Goal: Transaction & Acquisition: Subscribe to service/newsletter

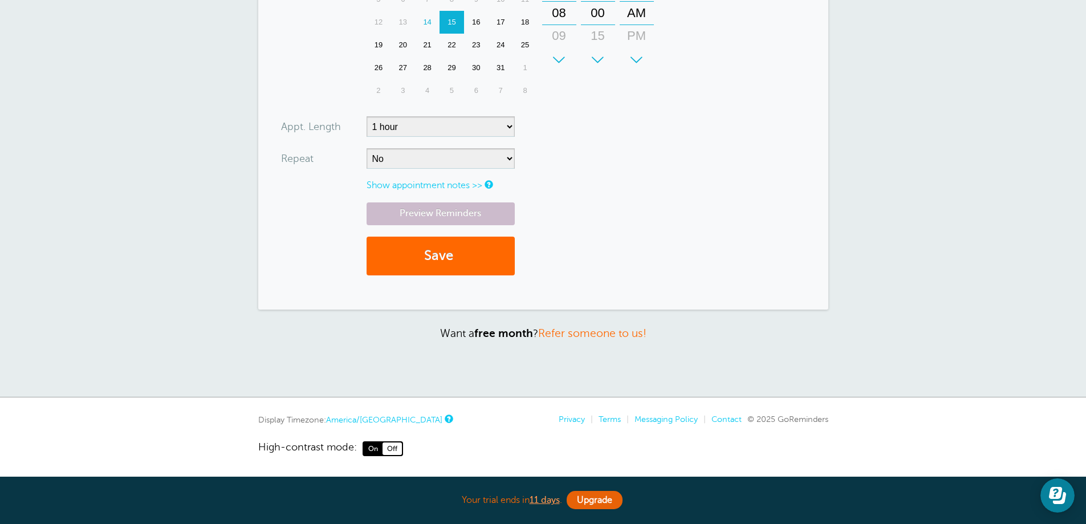
scroll to position [418, 0]
click at [608, 499] on link "Upgrade" at bounding box center [595, 500] width 56 height 18
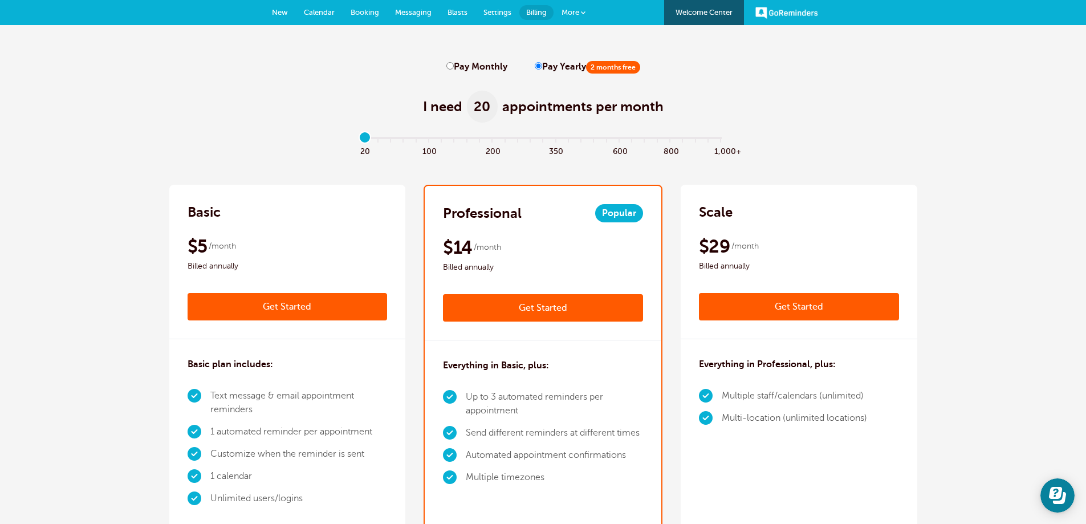
click at [319, 245] on div "$5 /month Billed annually" at bounding box center [288, 254] width 200 height 38
click at [270, 312] on link "Get Started" at bounding box center [288, 306] width 200 height 27
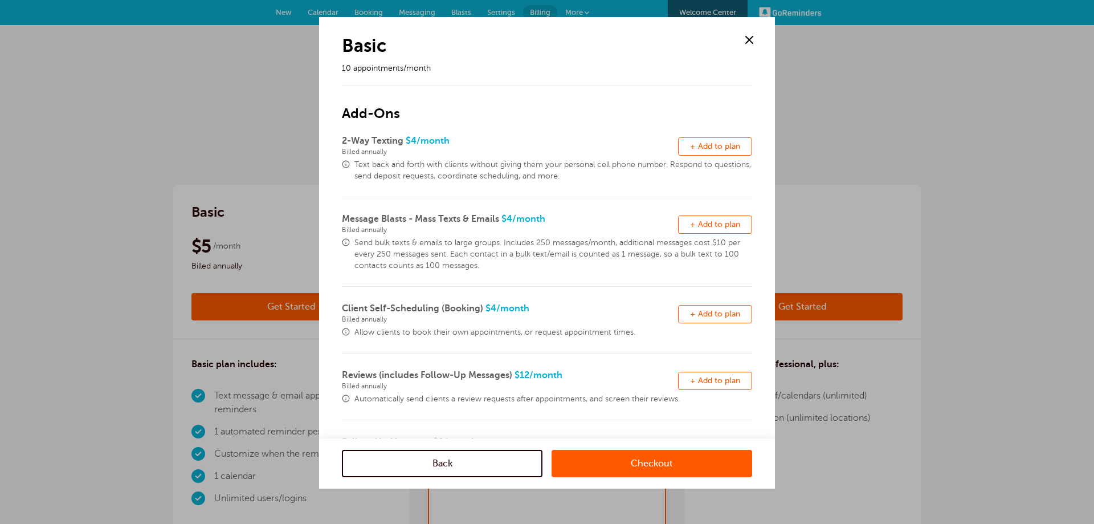
click at [749, 39] on span at bounding box center [749, 39] width 17 height 17
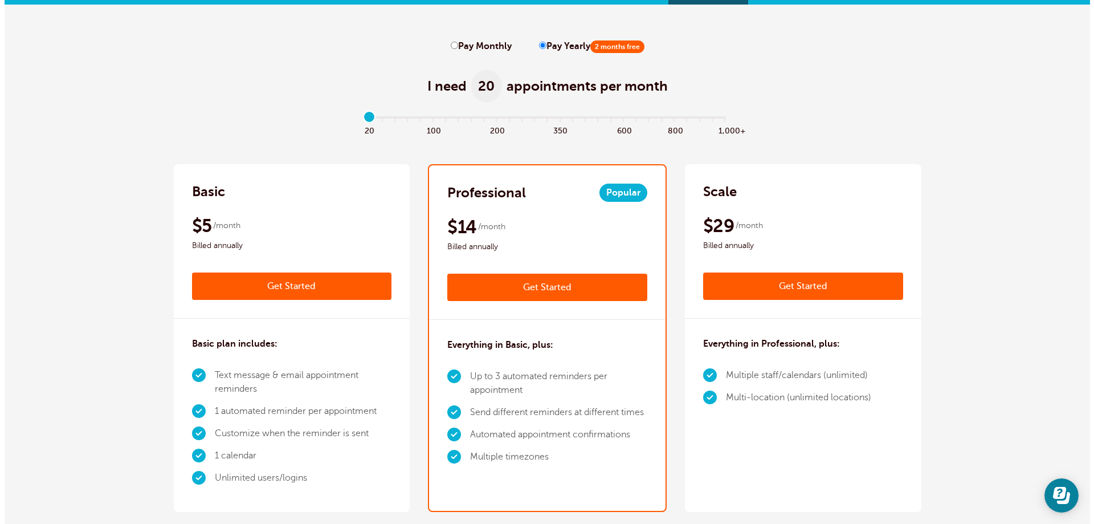
scroll to position [57, 0]
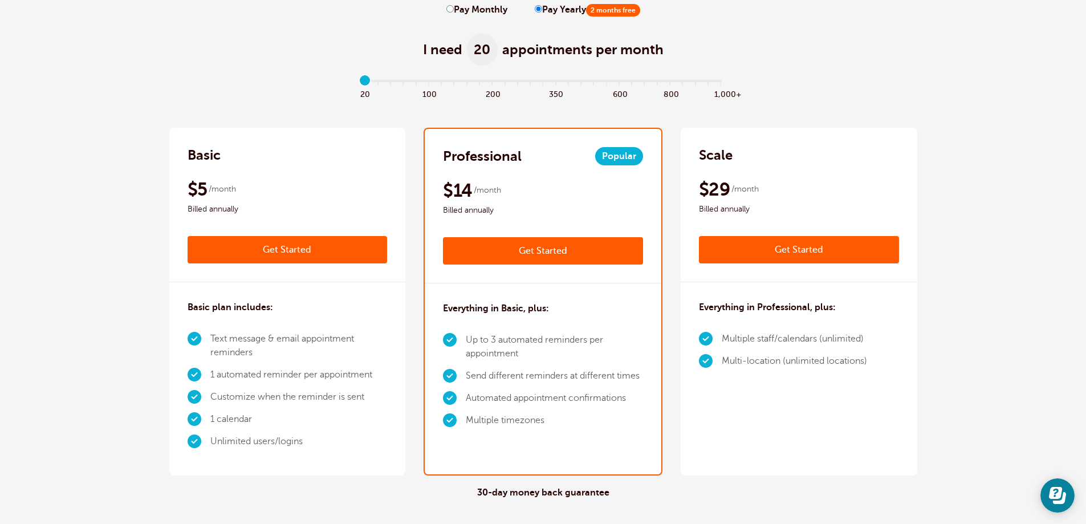
click at [453, 12] on input "Pay Monthly" at bounding box center [449, 8] width 7 height 7
radio input "true"
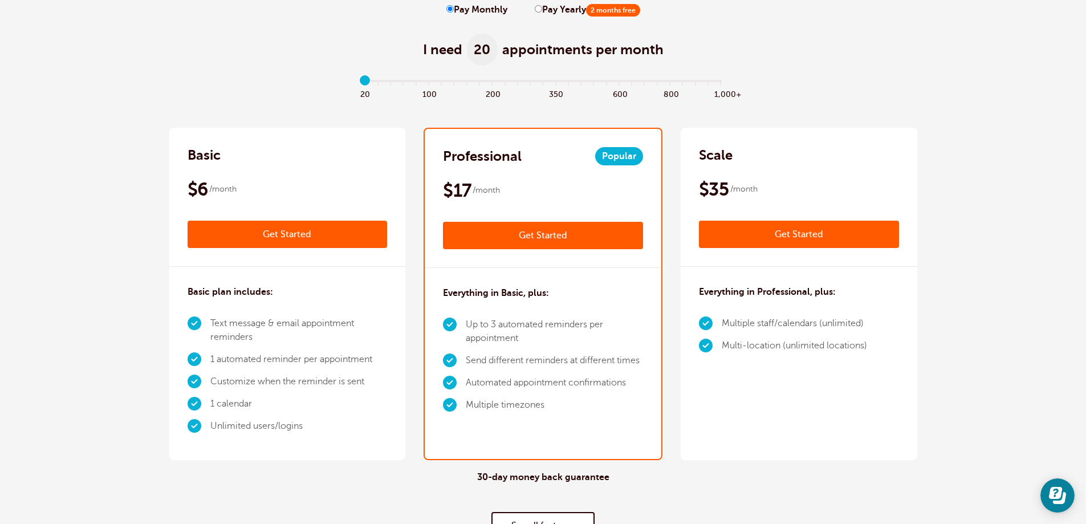
click at [538, 11] on input "Pay Yearly 2 months free" at bounding box center [538, 8] width 7 height 7
radio input "true"
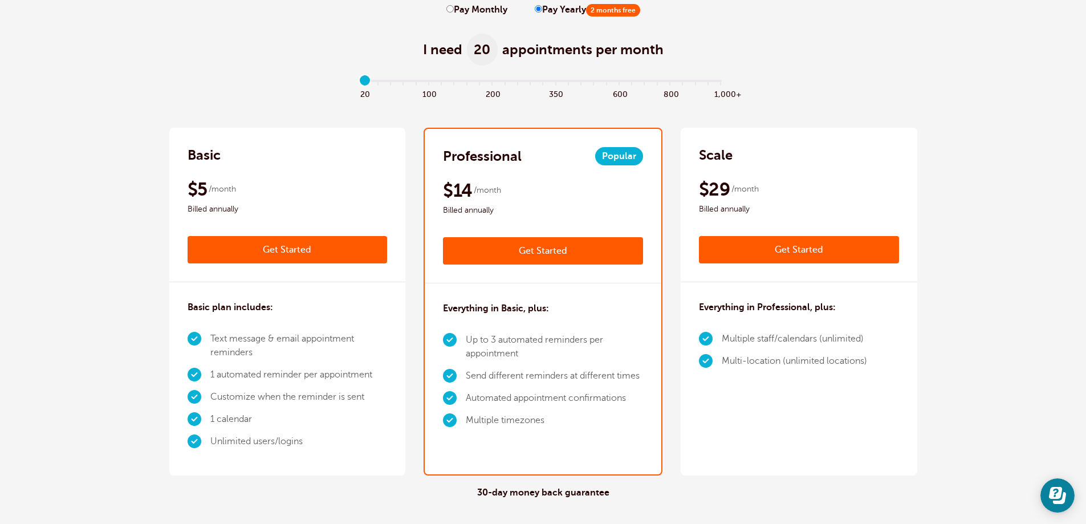
click at [483, 11] on label "Pay Monthly" at bounding box center [476, 10] width 61 height 11
click at [454, 11] on input "Pay Monthly" at bounding box center [449, 8] width 7 height 7
radio input "true"
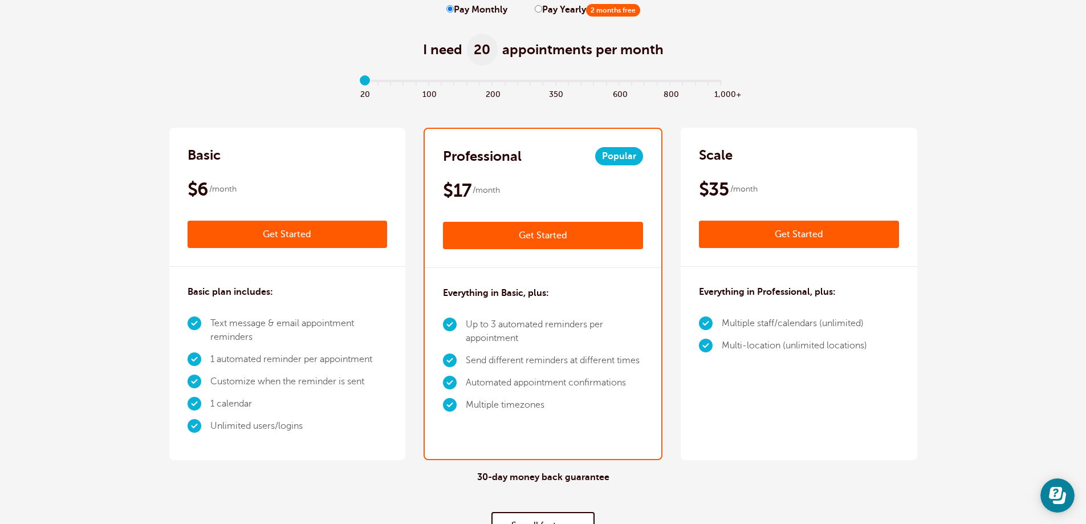
click at [556, 10] on label "Pay Yearly 2 months free" at bounding box center [587, 10] width 105 height 11
click at [542, 10] on input "Pay Yearly 2 months free" at bounding box center [538, 8] width 7 height 7
radio input "true"
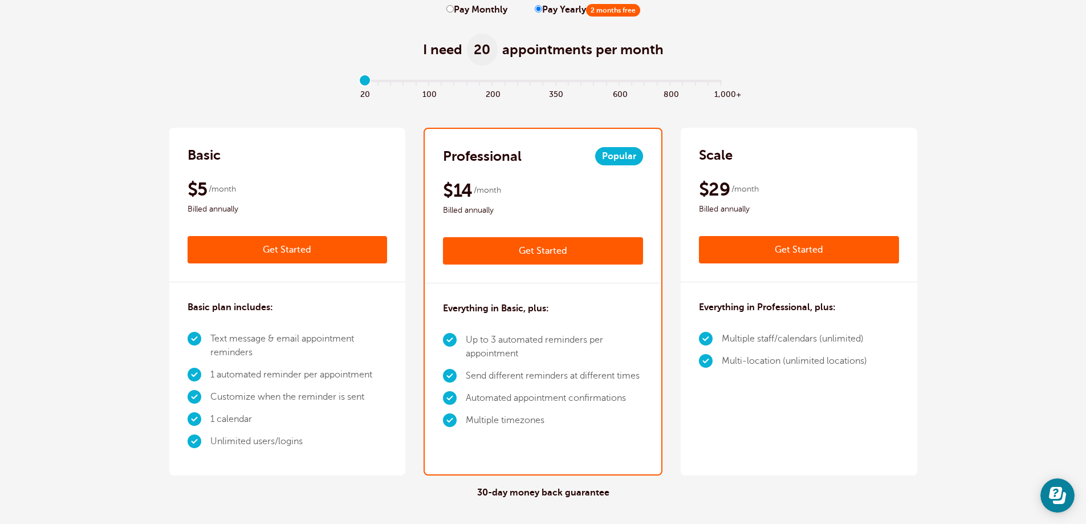
click at [588, 255] on link "Get Started" at bounding box center [543, 250] width 200 height 27
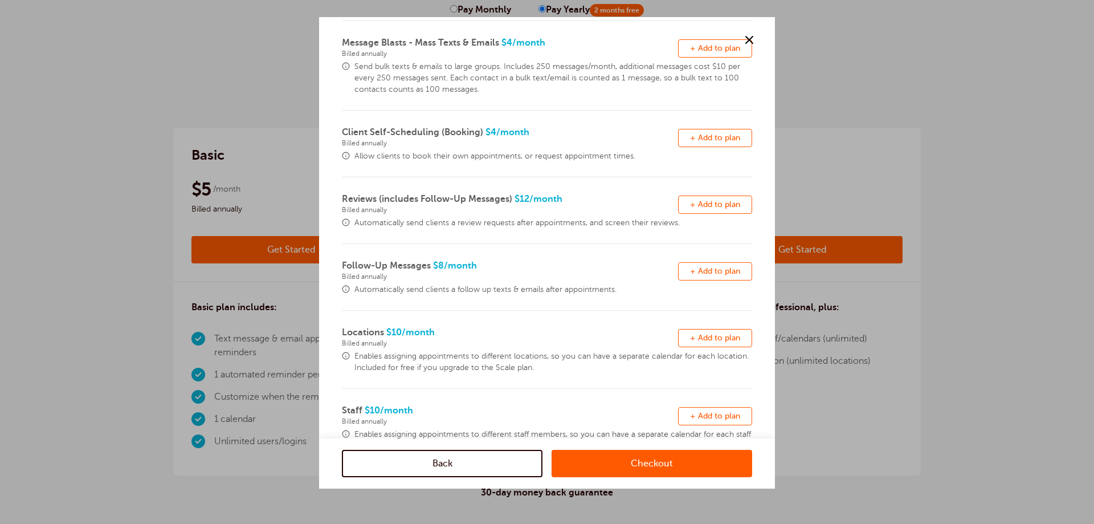
scroll to position [219, 0]
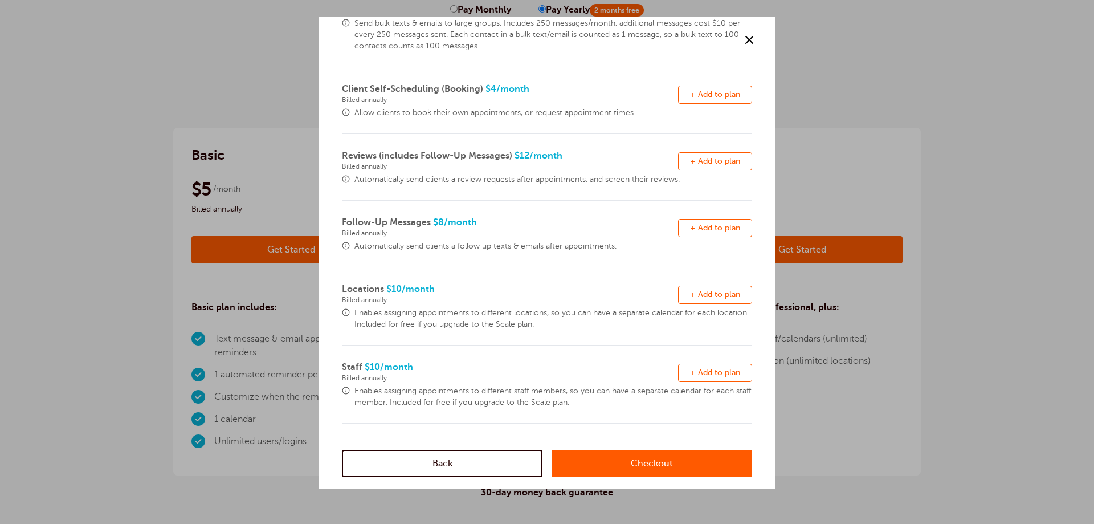
click at [660, 467] on link "Checkout" at bounding box center [652, 463] width 201 height 27
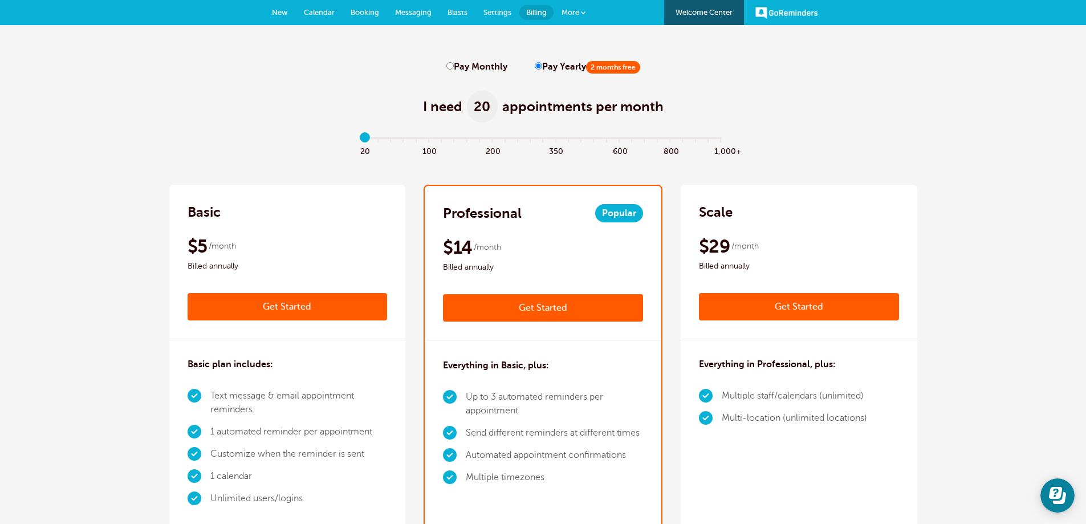
click at [629, 66] on span "2 months free" at bounding box center [613, 67] width 54 height 13
click at [542, 66] on input "Pay Yearly 2 months free" at bounding box center [538, 65] width 7 height 7
click at [520, 309] on link "Get Started" at bounding box center [543, 307] width 200 height 27
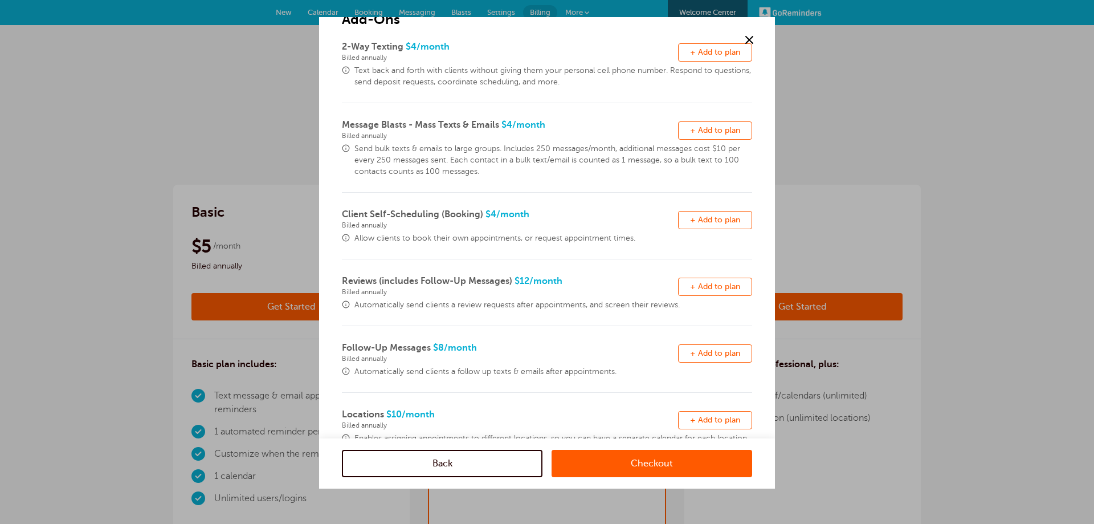
scroll to position [219, 0]
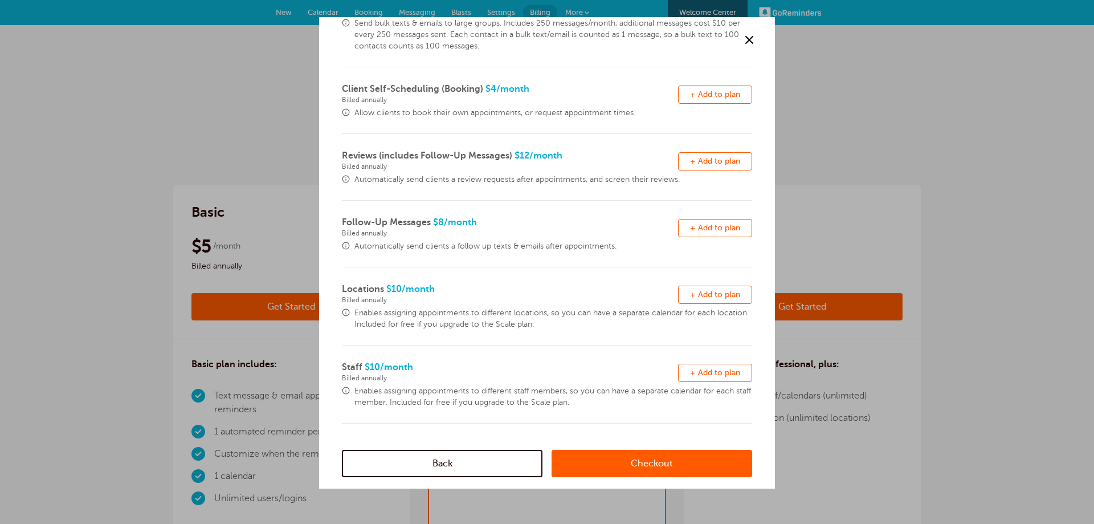
click at [622, 463] on link "Checkout" at bounding box center [652, 463] width 201 height 27
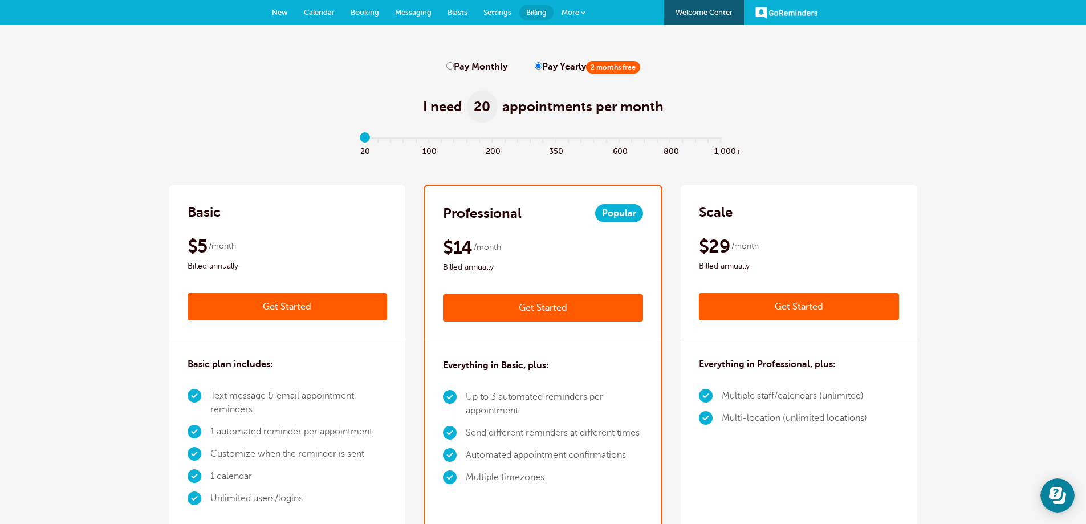
click at [479, 63] on label "Pay Monthly" at bounding box center [476, 67] width 61 height 11
click at [454, 63] on input "Pay Monthly" at bounding box center [449, 65] width 7 height 7
radio input "true"
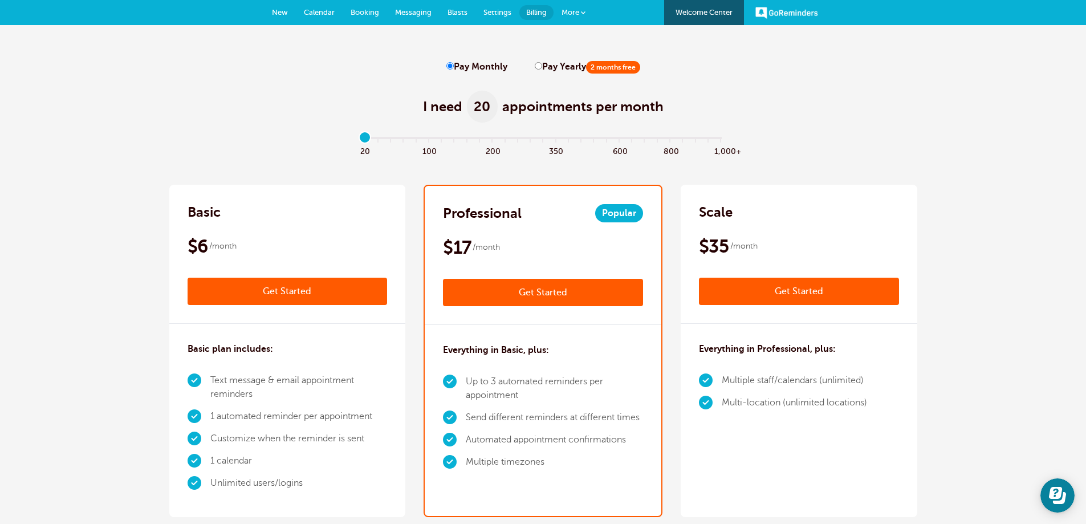
click at [581, 288] on link "Get Started" at bounding box center [543, 292] width 200 height 27
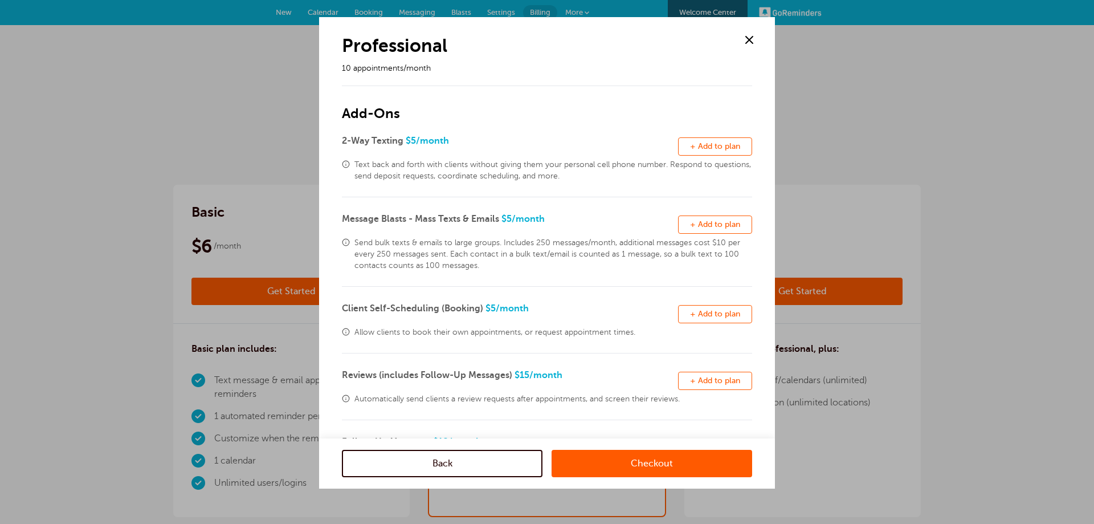
click at [639, 464] on link "Checkout" at bounding box center [652, 463] width 201 height 27
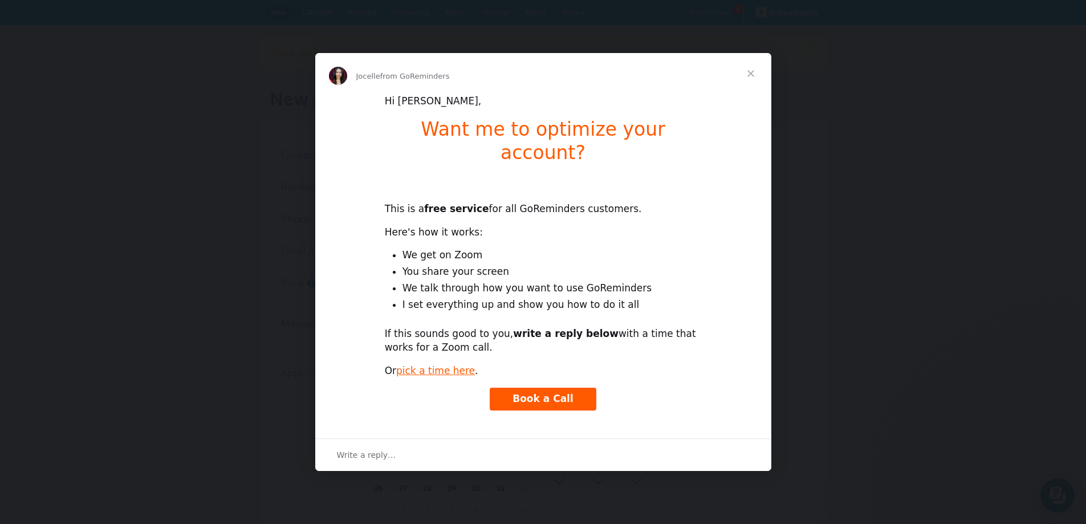
click at [752, 85] on span "Close" at bounding box center [750, 73] width 41 height 41
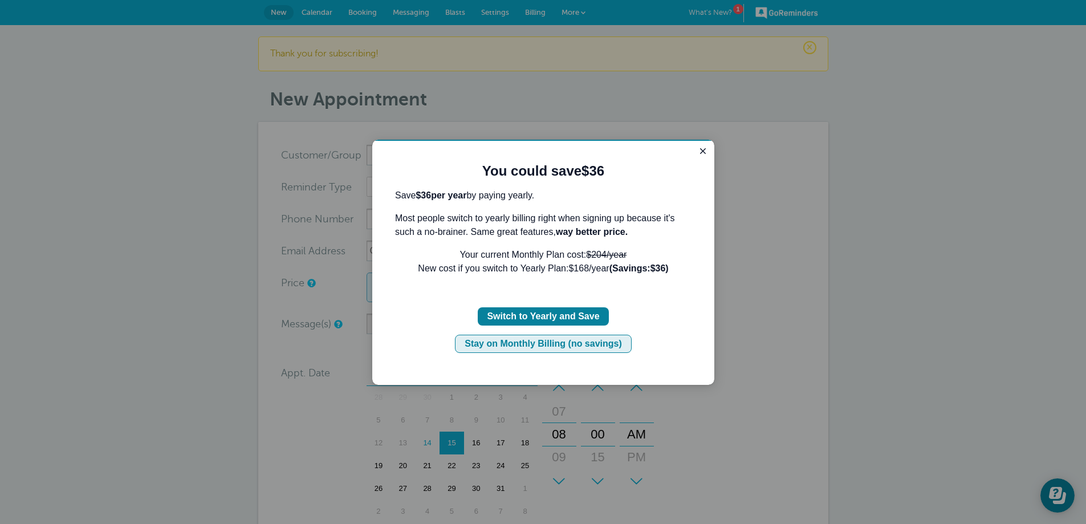
click at [547, 351] on button "Stay on Monthly Billing (no savings)" at bounding box center [543, 344] width 177 height 18
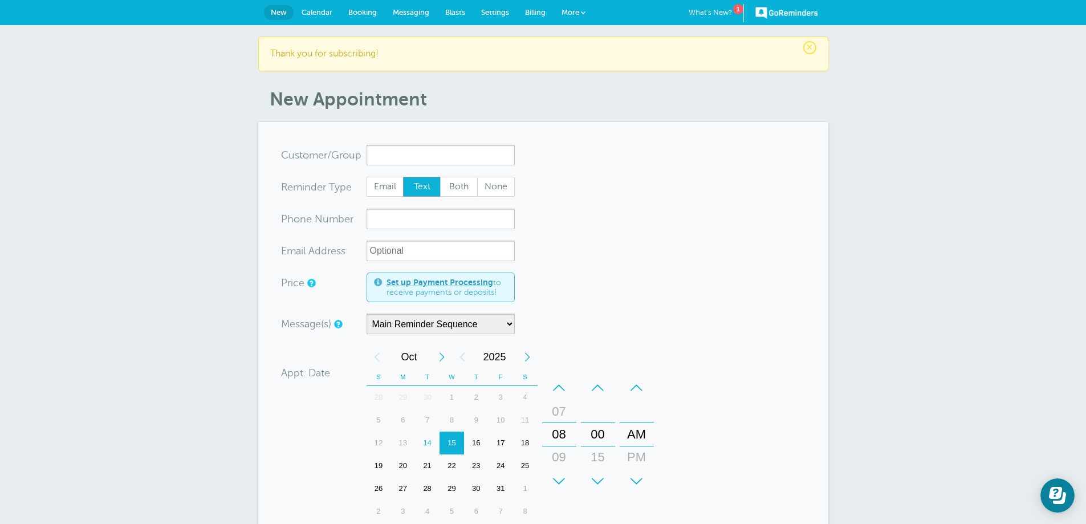
click at [317, 8] on span "Calendar" at bounding box center [316, 12] width 31 height 9
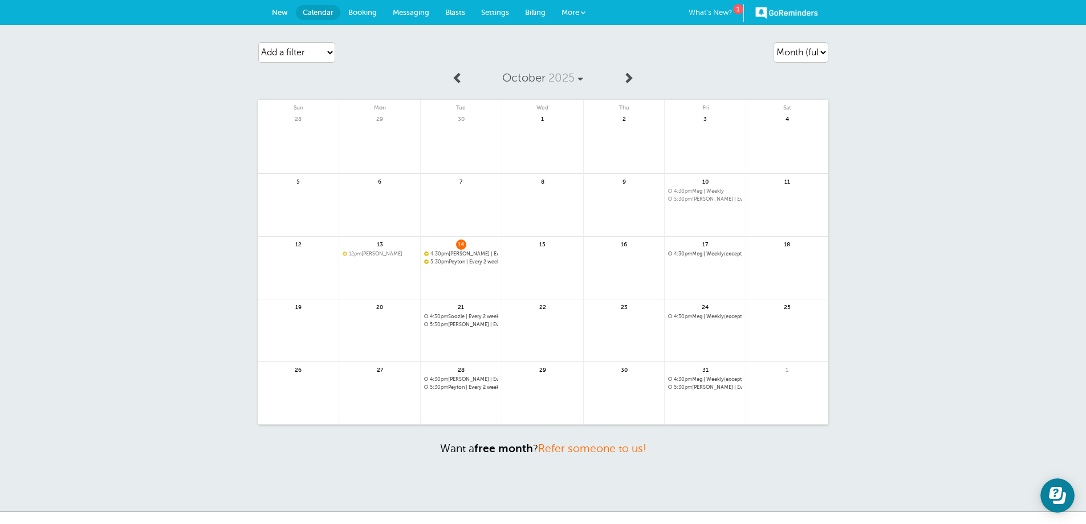
click at [366, 14] on span "Booking" at bounding box center [362, 12] width 28 height 9
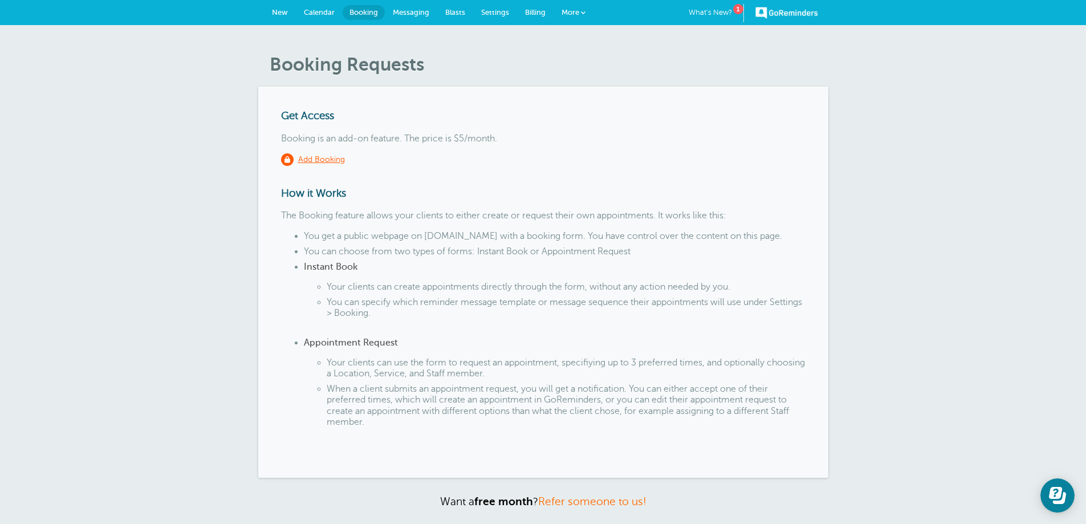
click at [418, 9] on span "Messaging" at bounding box center [411, 12] width 36 height 9
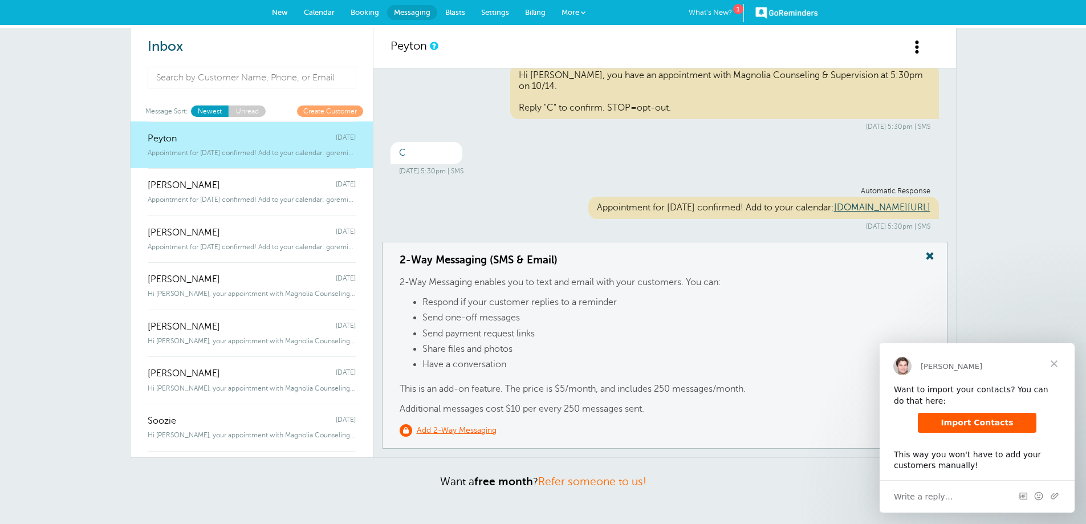
click at [1054, 366] on span "Close" at bounding box center [1053, 363] width 41 height 41
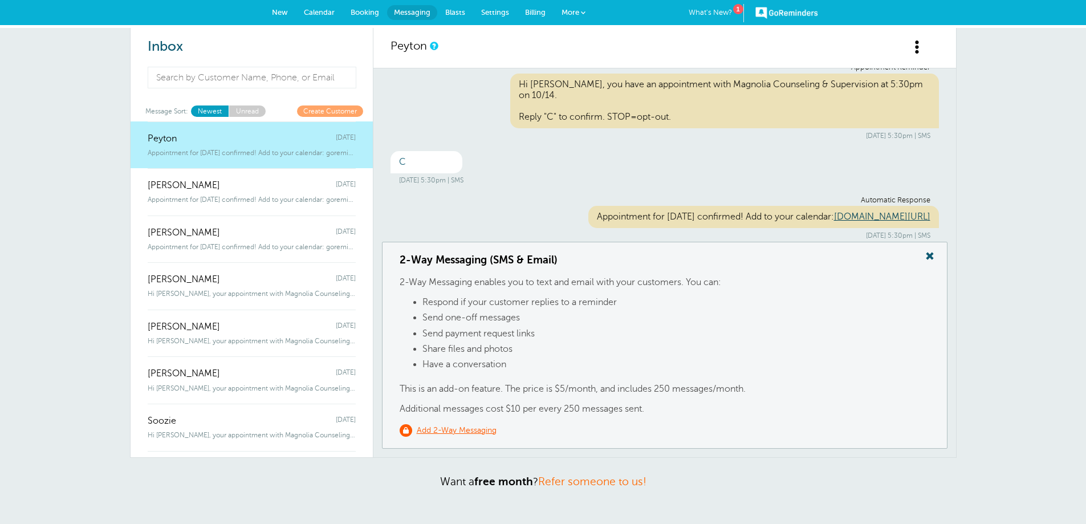
scroll to position [135, 0]
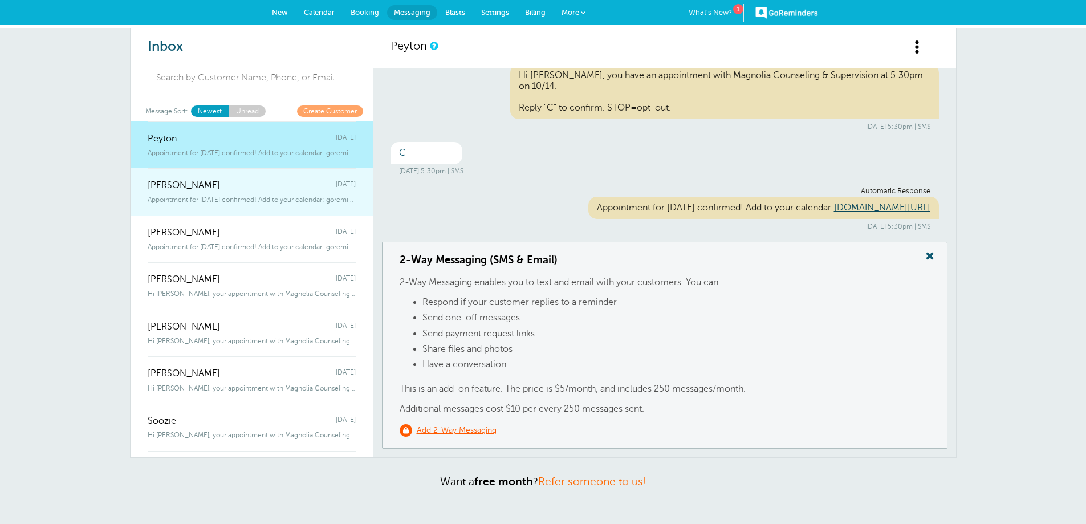
click at [209, 198] on span "Appointment for [DATE] confirmed! Add to your calendar: goreminde" at bounding box center [252, 199] width 208 height 8
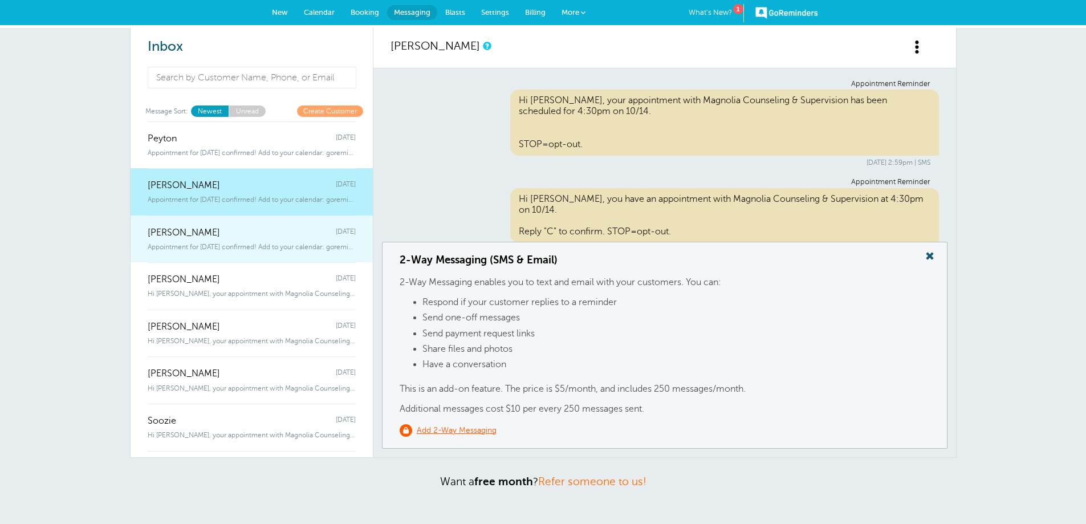
scroll to position [124, 0]
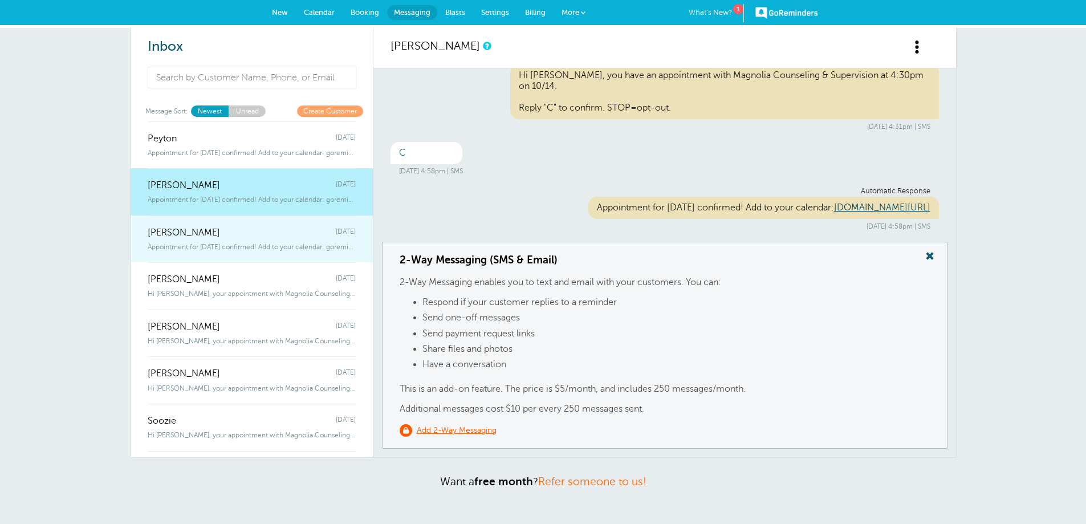
click at [207, 237] on span "[PERSON_NAME]" at bounding box center [184, 232] width 72 height 11
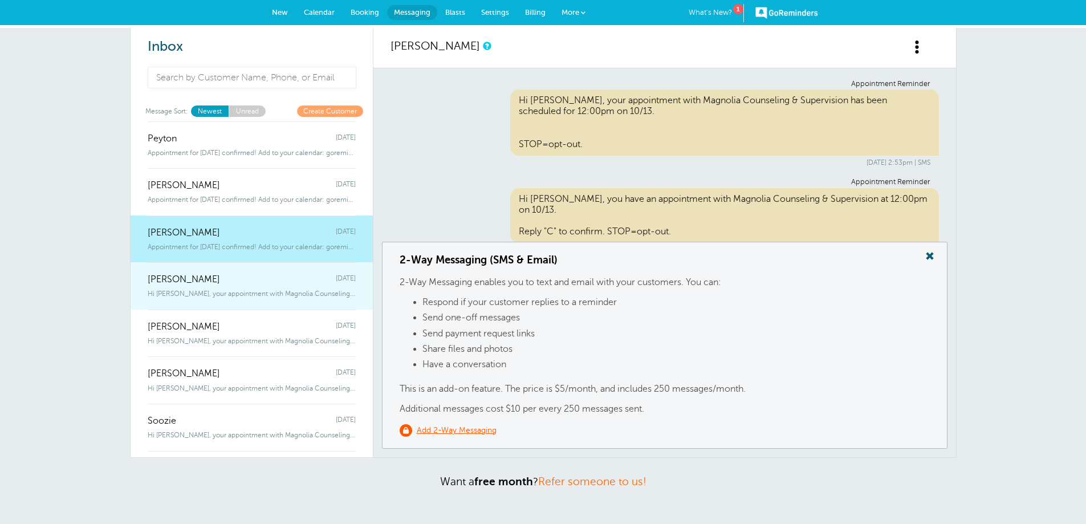
scroll to position [135, 0]
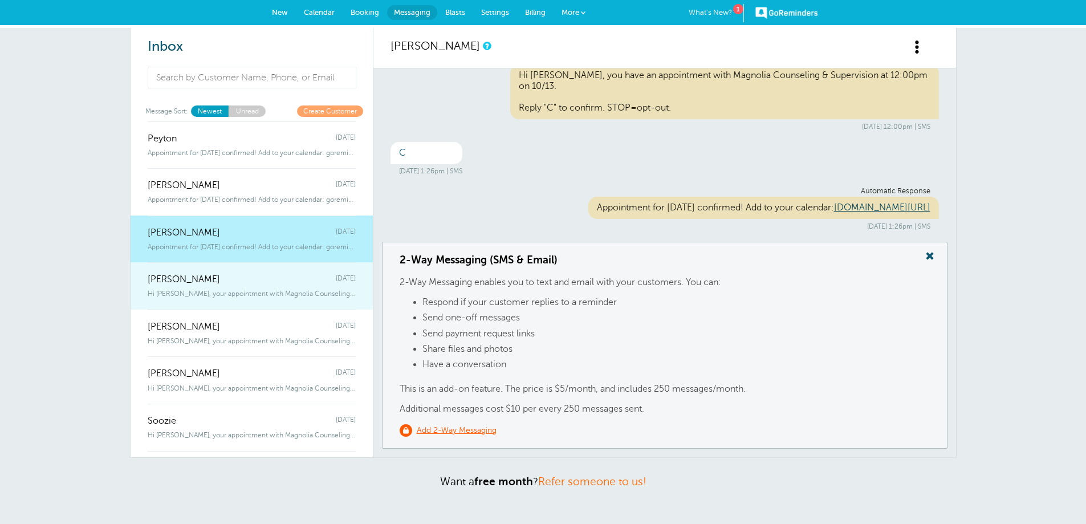
click at [210, 287] on div "Hi [PERSON_NAME], your appointment with Magnolia Counseling & Supervision has b…" at bounding box center [252, 291] width 208 height 13
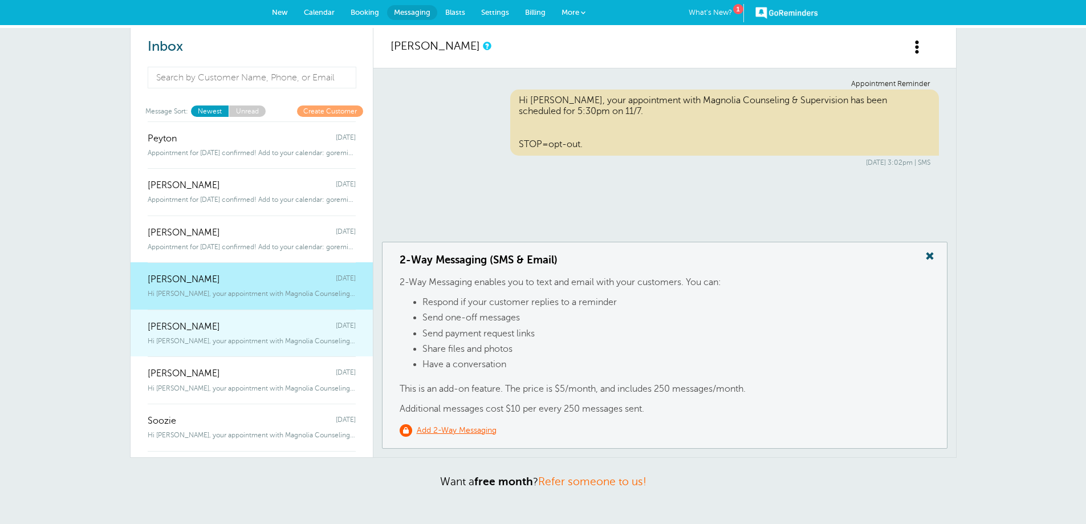
click at [206, 332] on div "Hi [PERSON_NAME], your appointment with Magnolia Counseling & Supervision has b…" at bounding box center [252, 338] width 208 height 13
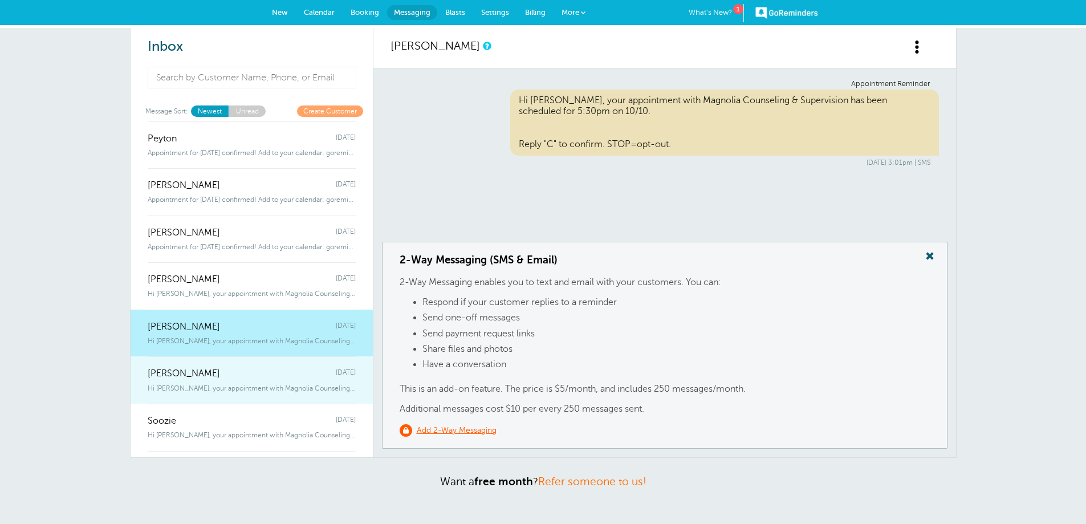
click at [205, 367] on div "[PERSON_NAME][DATE]" at bounding box center [252, 367] width 208 height 23
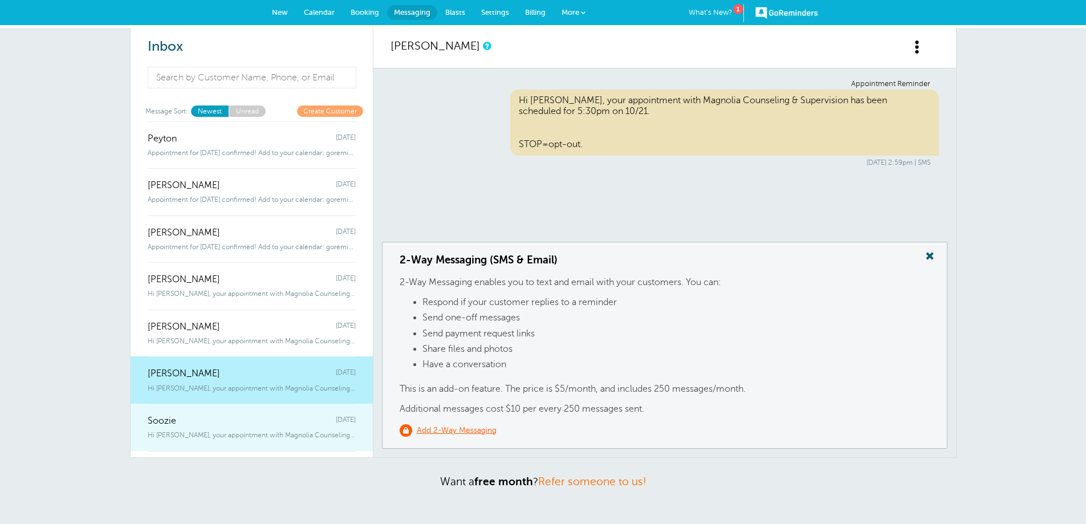
click at [201, 418] on div "Soozie [DATE]" at bounding box center [252, 415] width 208 height 23
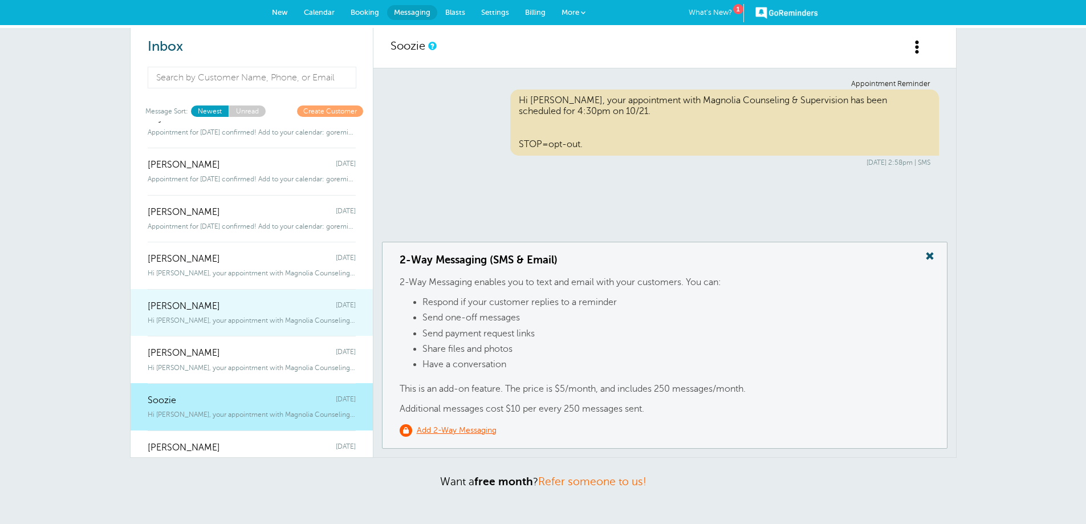
scroll to position [40, 0]
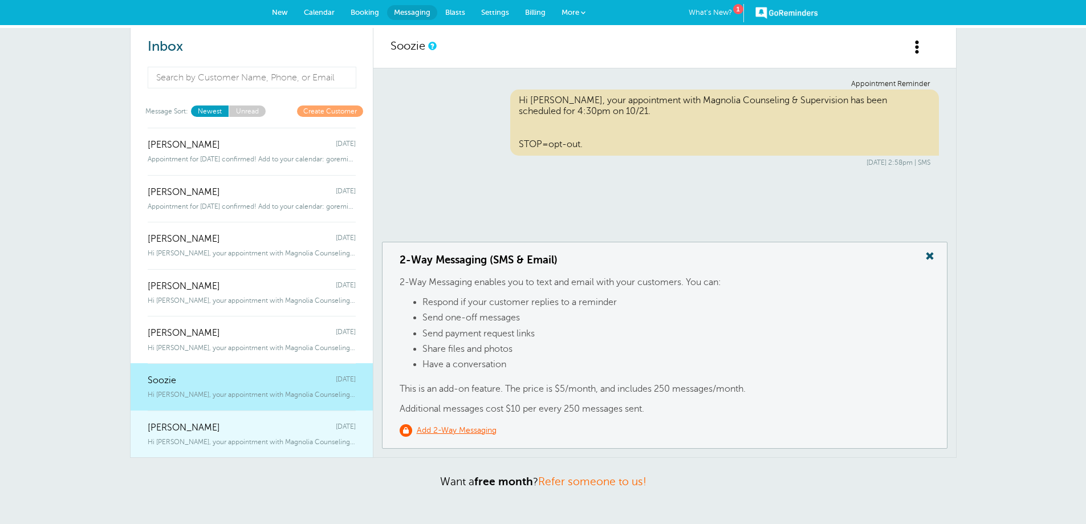
click at [184, 438] on span "Hi [PERSON_NAME], your appointment with Magnolia Counseling & Supervision has b…" at bounding box center [252, 442] width 208 height 8
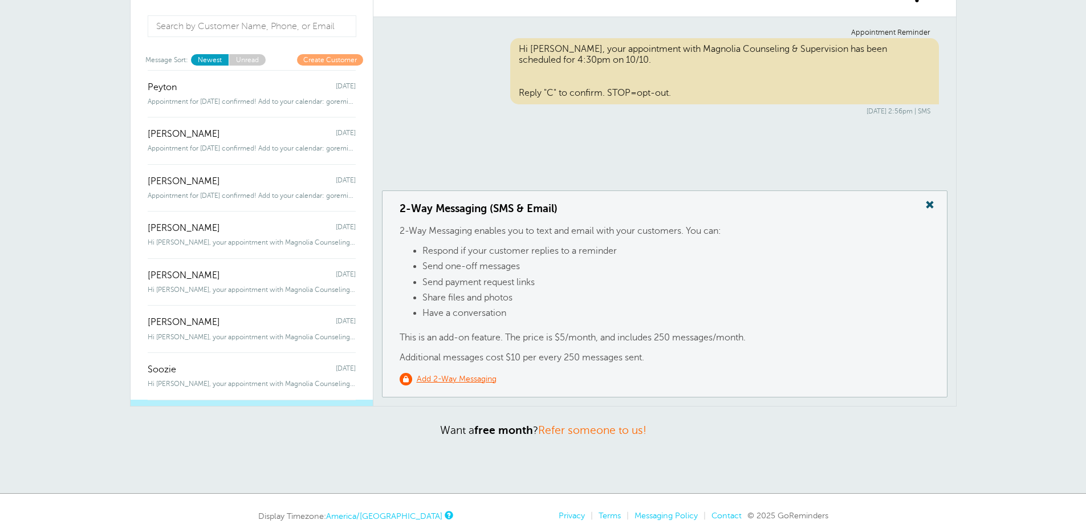
scroll to position [0, 0]
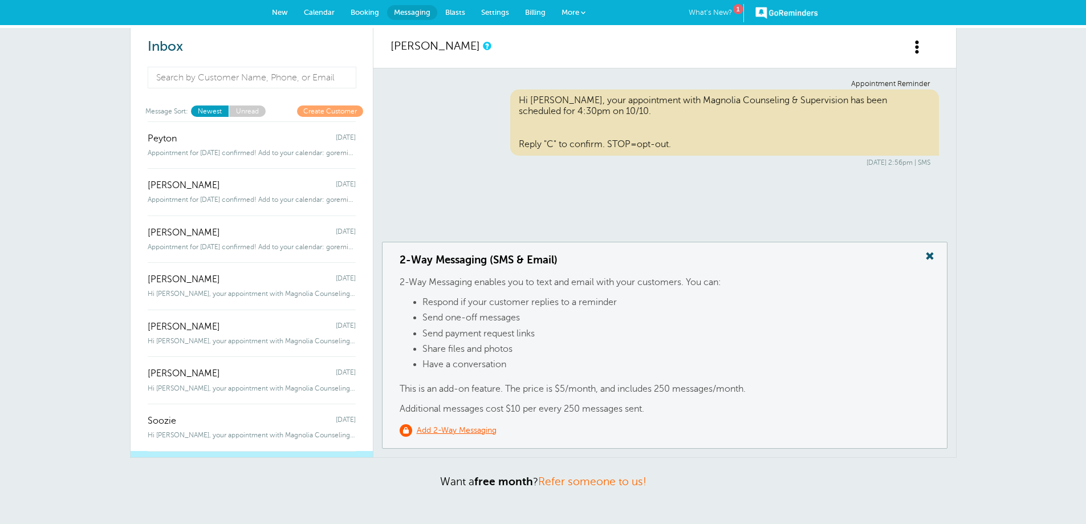
click at [714, 10] on link "What's New? 1" at bounding box center [715, 13] width 55 height 18
